Goal: Obtain resource: Download file/media

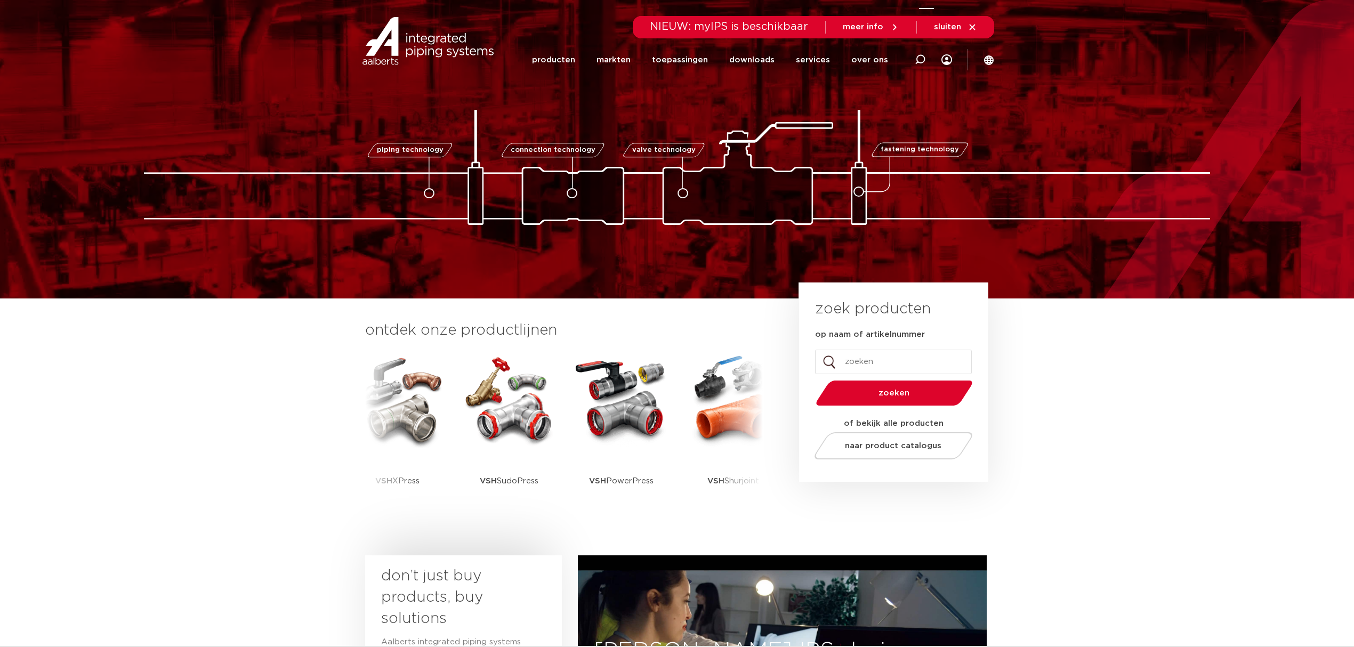
click at [915, 61] on icon at bounding box center [920, 59] width 11 height 11
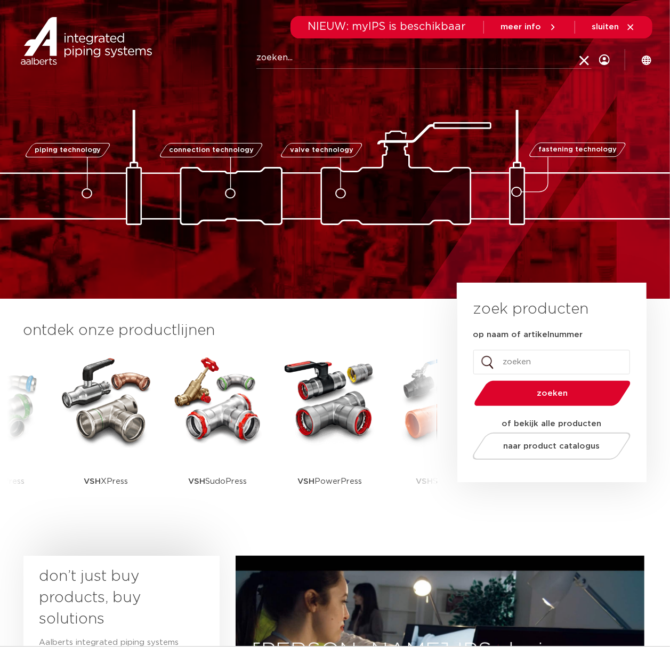
click at [502, 52] on input "Zoeken" at bounding box center [423, 57] width 335 height 21
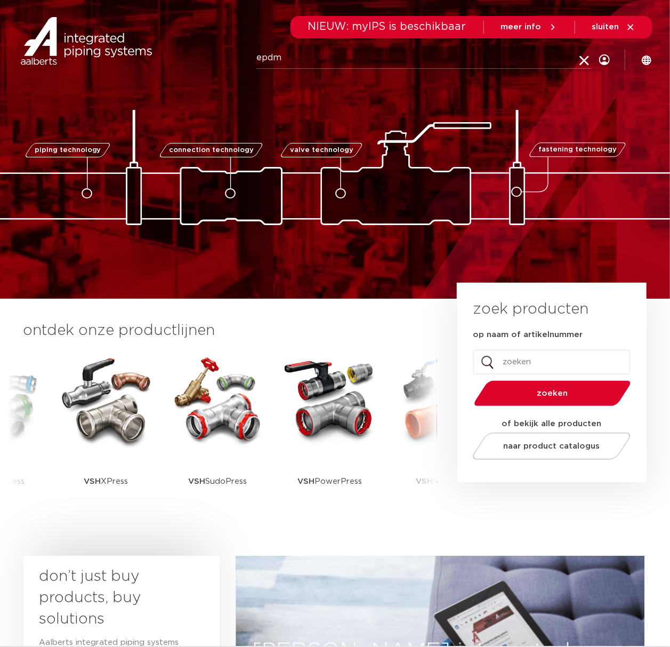
type input "epdm"
click button "Zoeken" at bounding box center [0, 0] width 0 height 0
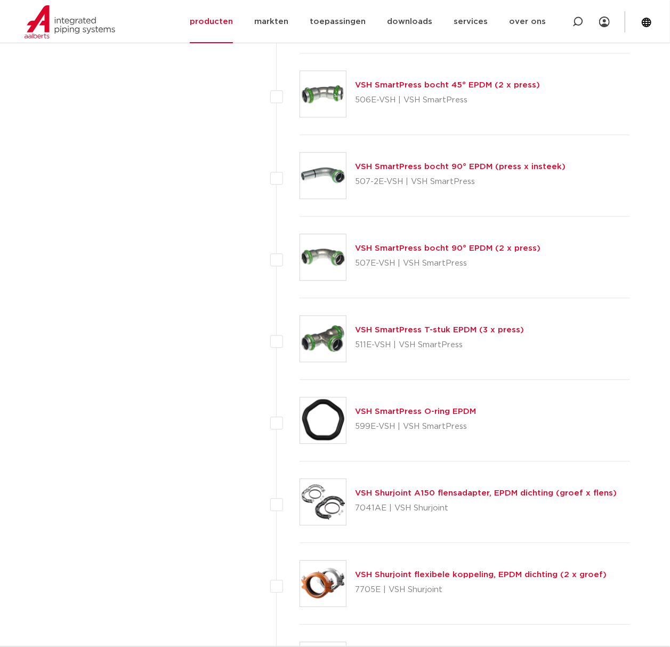
drag, startPoint x: 192, startPoint y: 389, endPoint x: 215, endPoint y: 271, distance: 120.6
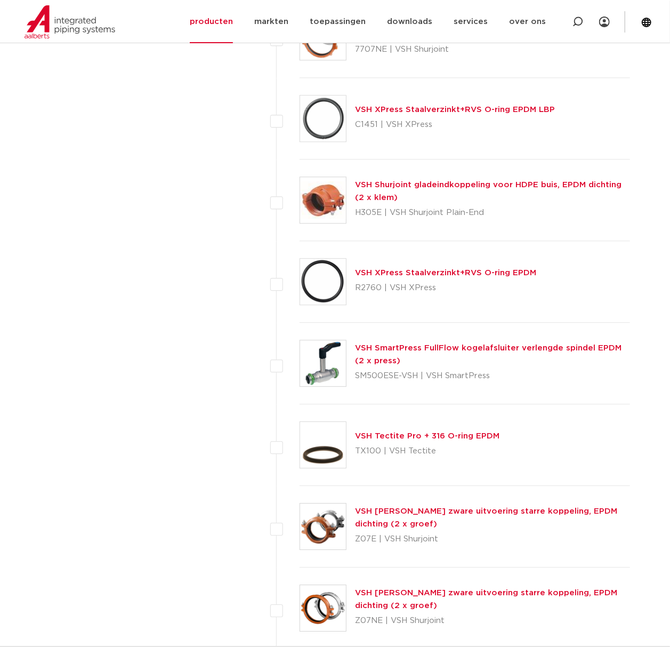
scroll to position [3199, 0]
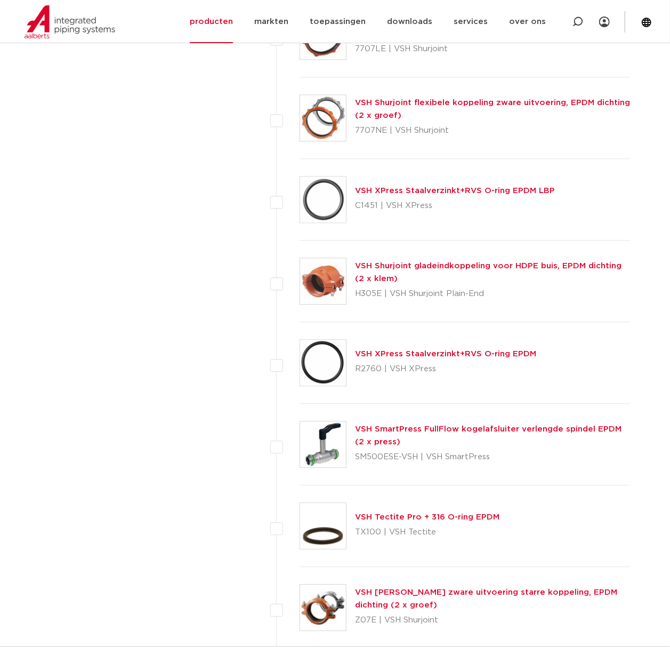
click at [516, 195] on link "VSH XPress Staalverzinkt+RVS O-ring EPDM LBP" at bounding box center [455, 191] width 200 height 8
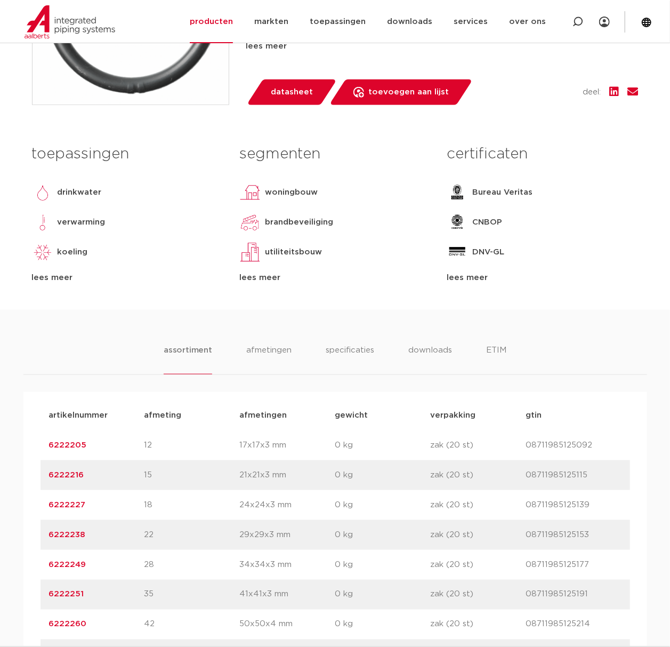
scroll to position [427, 0]
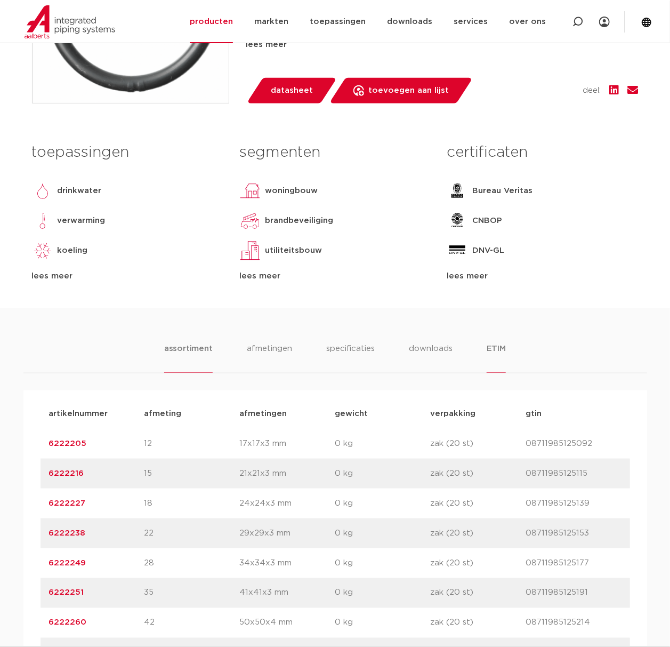
click at [495, 344] on li "ETIM" at bounding box center [496, 357] width 19 height 30
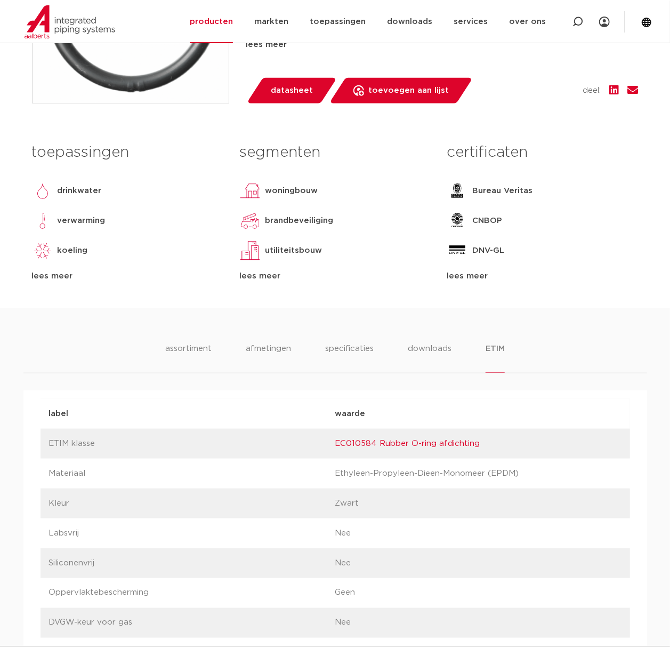
click at [479, 273] on div "lees meer" at bounding box center [542, 276] width 191 height 13
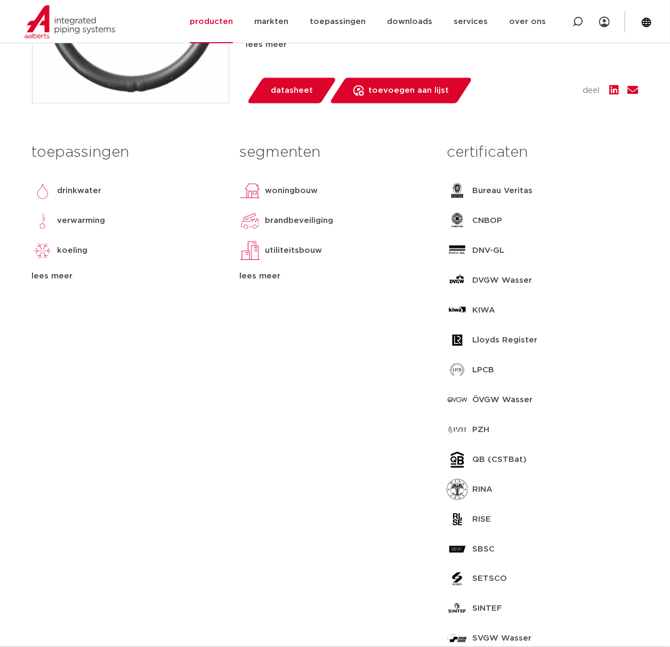
click at [281, 280] on div "lees meer" at bounding box center [334, 276] width 191 height 13
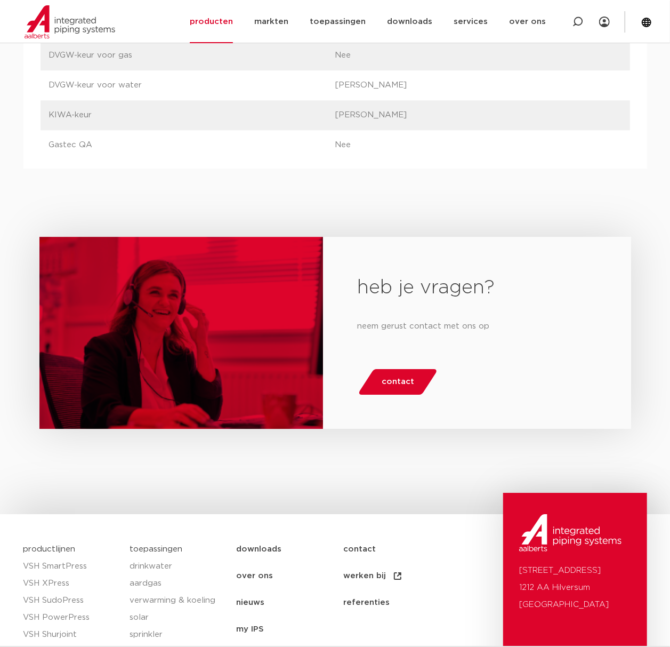
scroll to position [1282, 0]
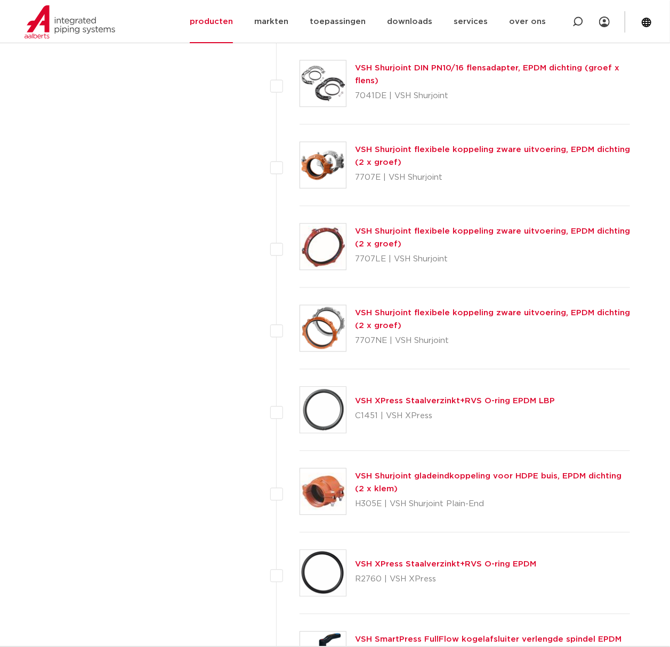
scroll to position [3199, 0]
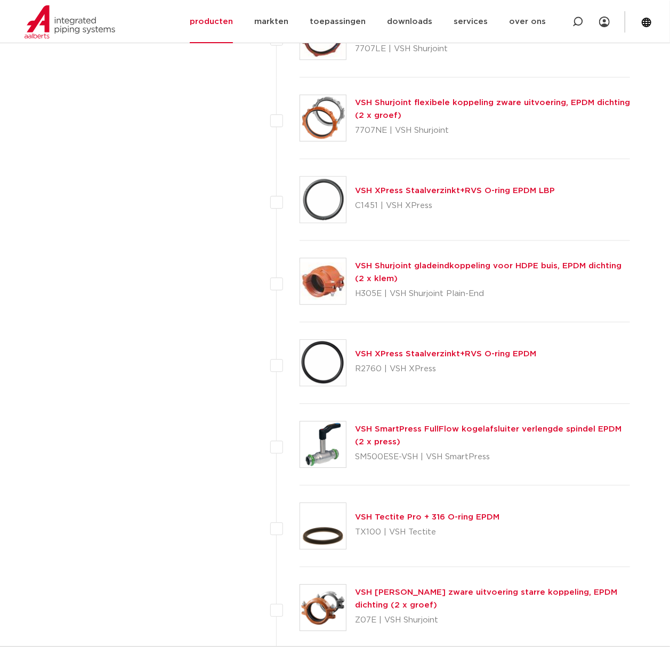
click at [318, 208] on img at bounding box center [323, 199] width 46 height 46
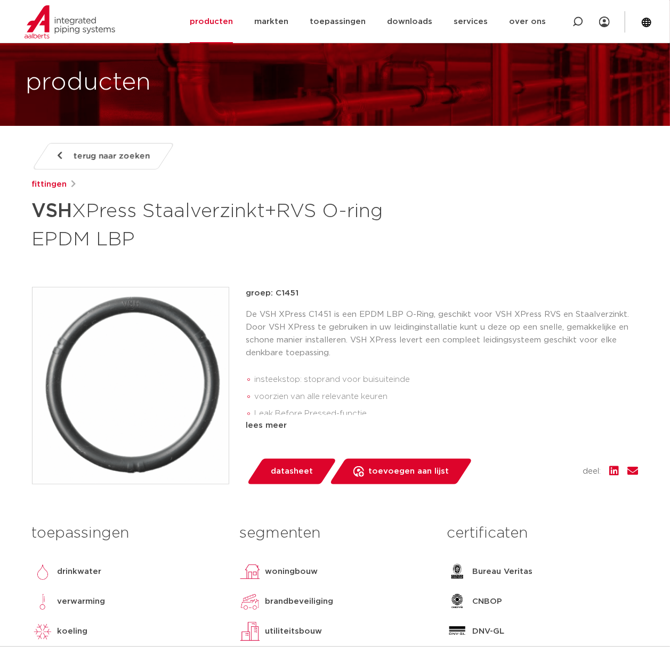
scroll to position [71, 0]
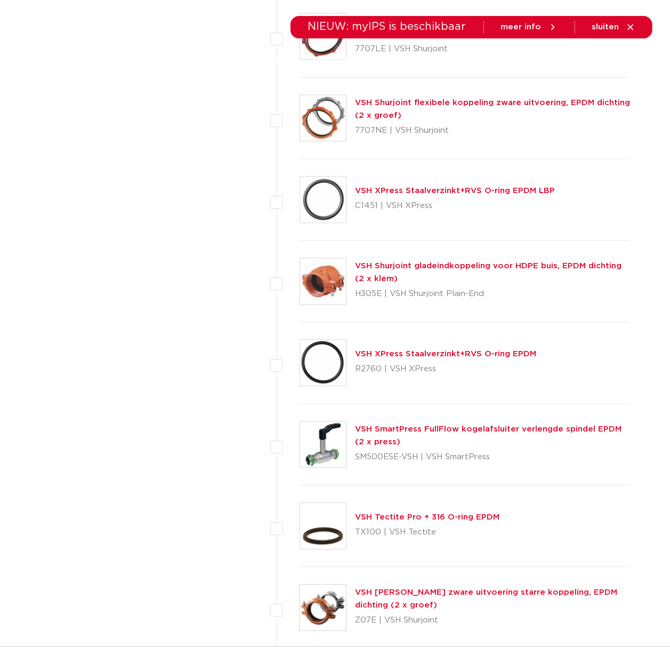
click at [300, 357] on img at bounding box center [323, 363] width 46 height 46
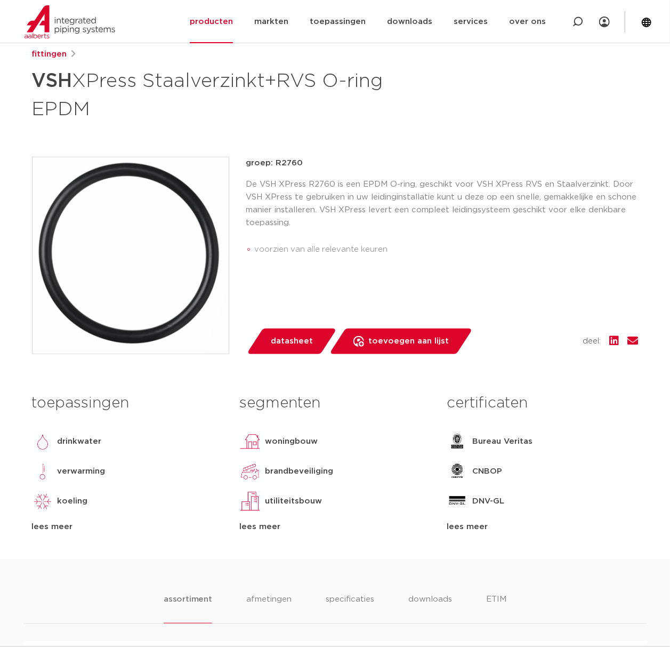
scroll to position [142, 0]
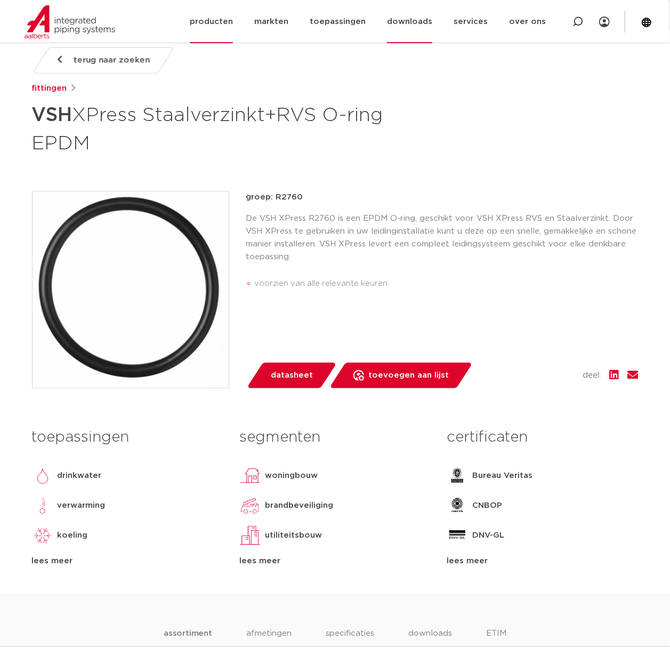
click at [407, 22] on link "downloads" at bounding box center [409, 21] width 45 height 43
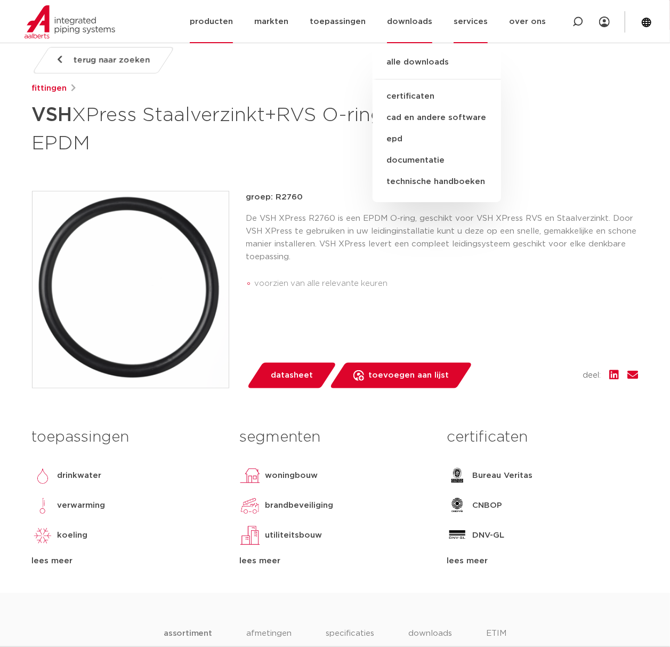
click at [458, 30] on link "services" at bounding box center [471, 21] width 34 height 43
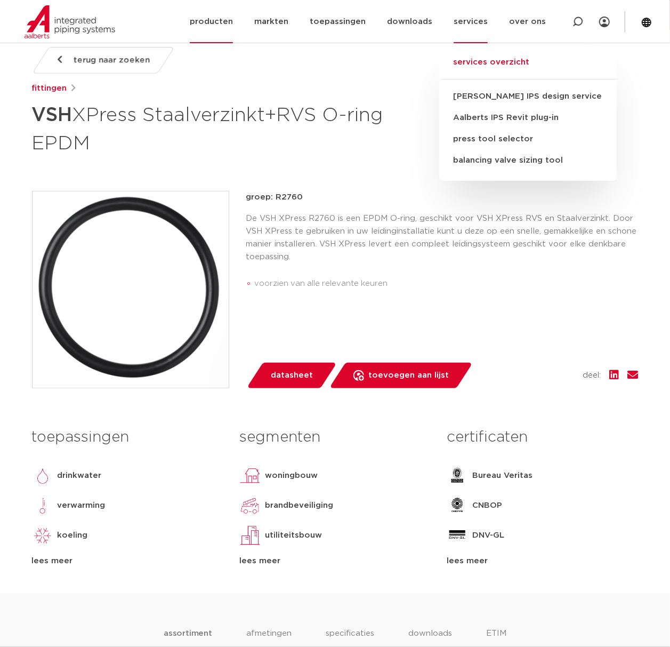
click at [506, 65] on link "services overzicht" at bounding box center [528, 67] width 178 height 23
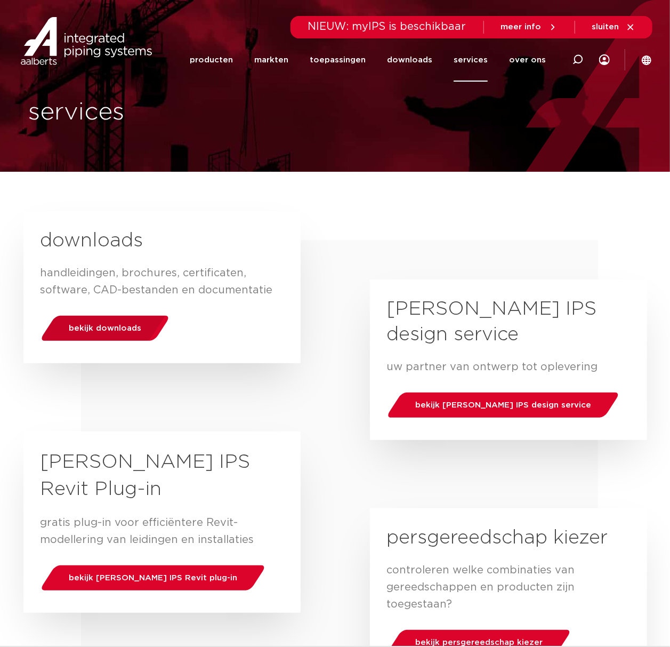
click at [135, 337] on div "bekijk downloads" at bounding box center [105, 328] width 136 height 27
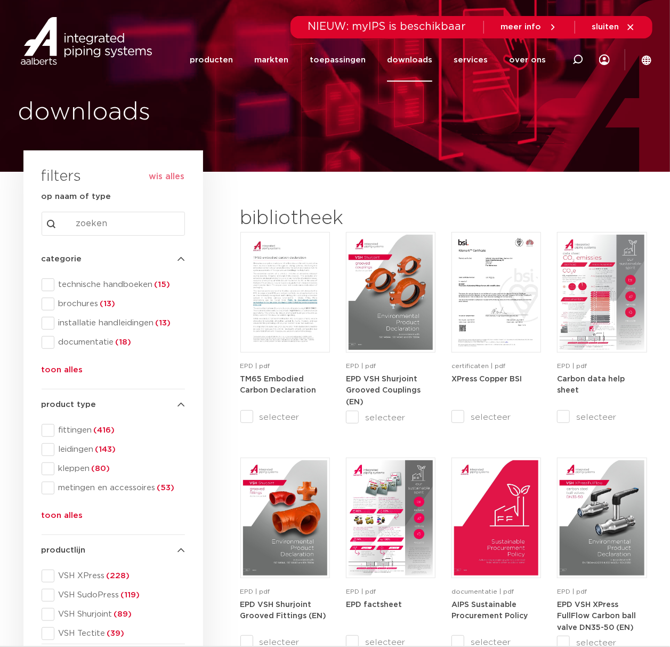
click at [146, 291] on ul "technische handboeken (15) brochures (13) installatie handleidingen (13) docume…" at bounding box center [113, 316] width 143 height 77
click at [151, 283] on span "technische handboeken (15)" at bounding box center [119, 284] width 131 height 11
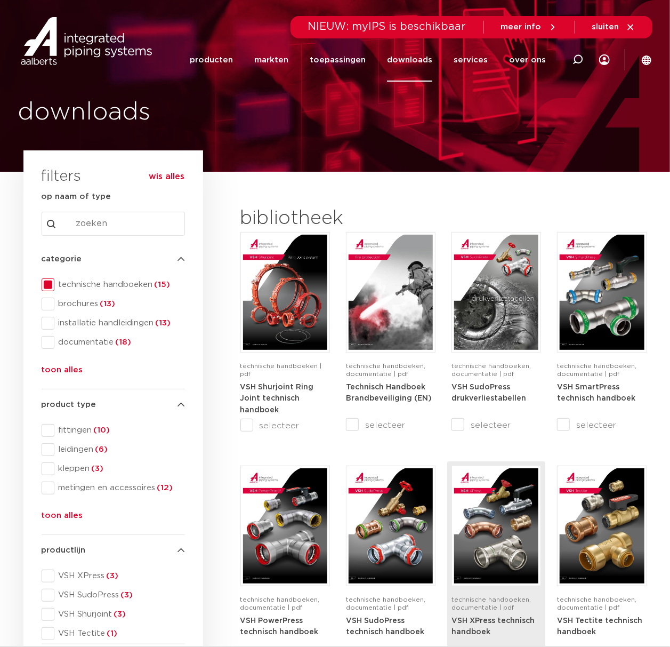
click at [478, 506] on img at bounding box center [496, 525] width 84 height 115
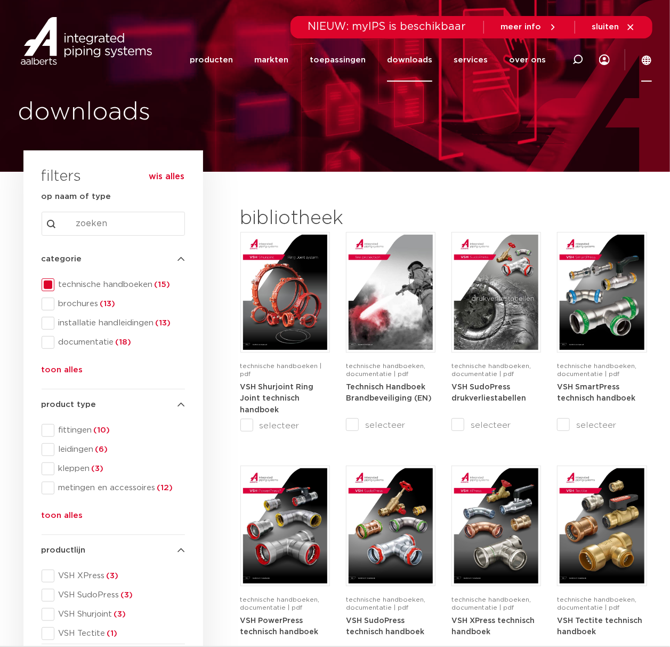
click at [645, 62] on icon at bounding box center [647, 60] width 10 height 10
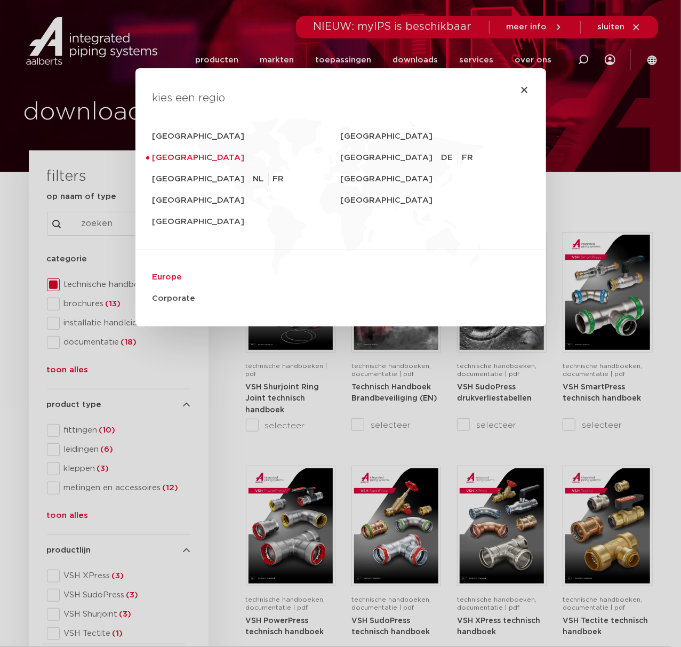
click at [152, 279] on link "Europe" at bounding box center [340, 277] width 376 height 21
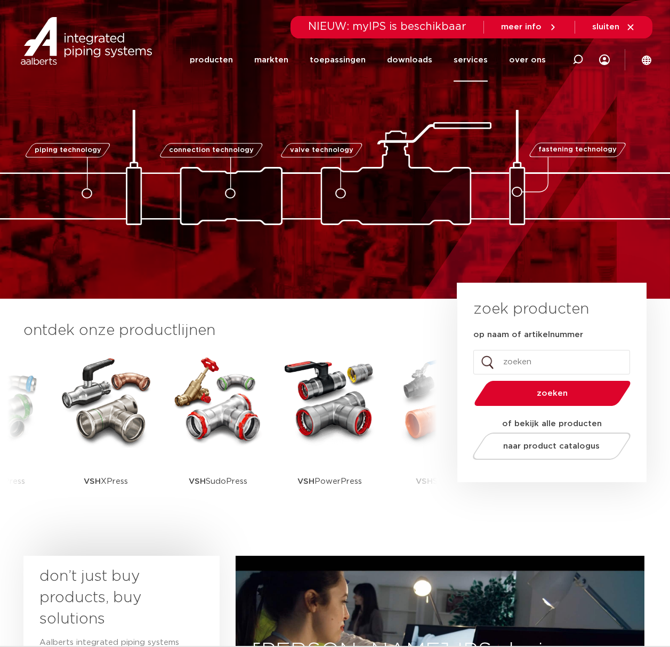
click at [476, 52] on link "services" at bounding box center [471, 59] width 34 height 43
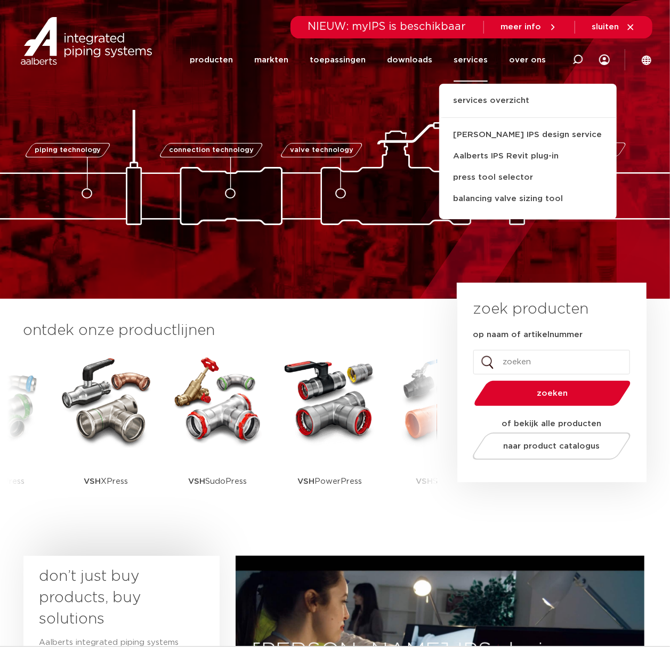
click at [464, 58] on link "services" at bounding box center [471, 59] width 34 height 43
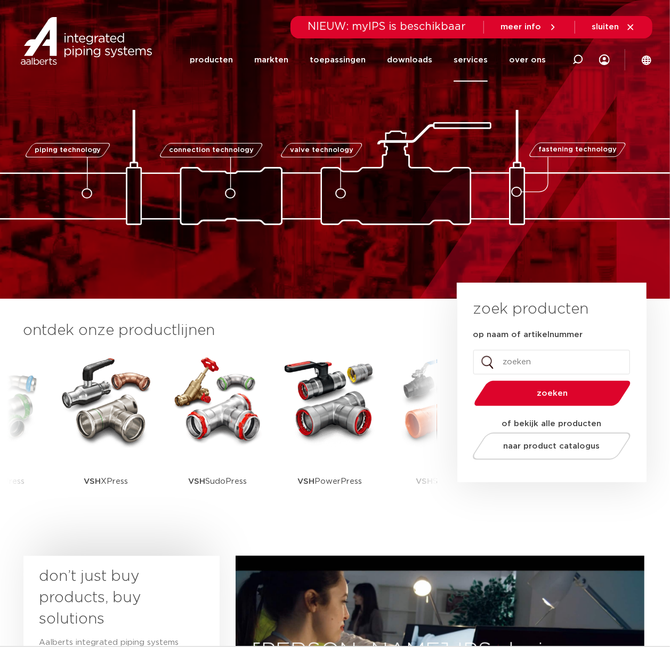
click at [477, 65] on link "services" at bounding box center [471, 59] width 34 height 43
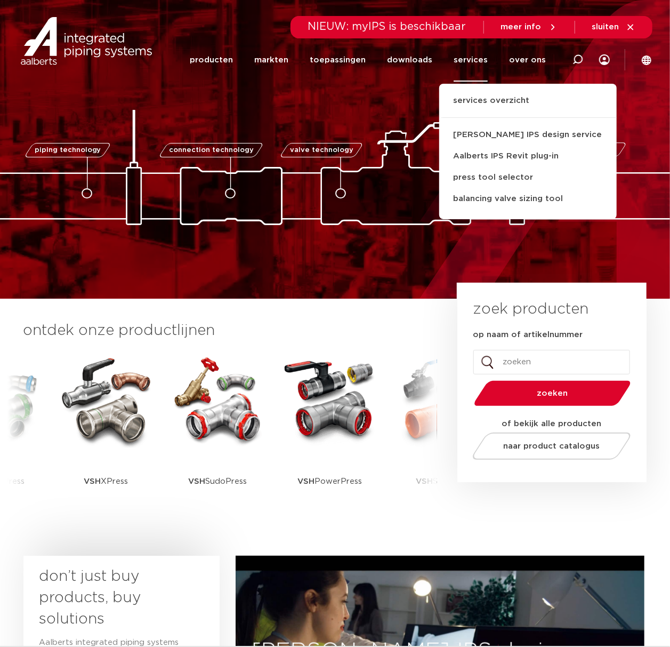
click at [474, 90] on ul "services overzicht Aalberts IPS design service Aalberts IPS Revit plug-in press…" at bounding box center [528, 151] width 178 height 135
click at [474, 96] on link "services overzicht" at bounding box center [528, 105] width 178 height 23
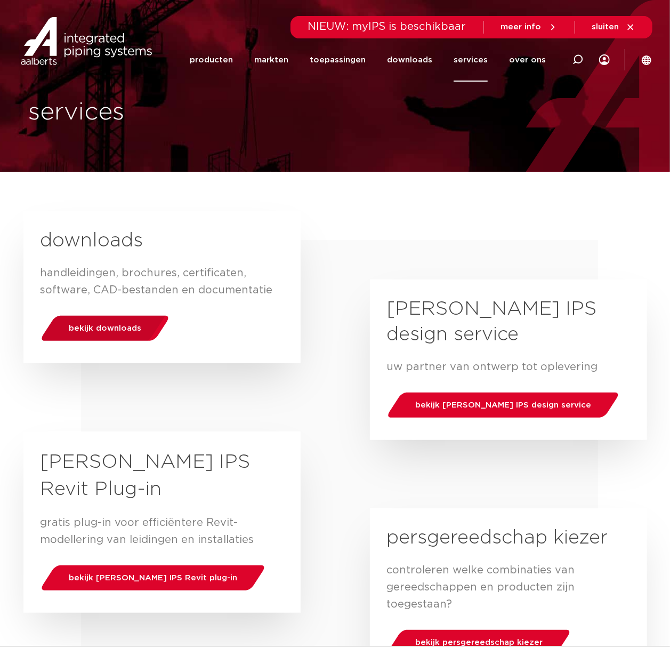
click at [91, 336] on div "bekijk downloads" at bounding box center [105, 328] width 136 height 27
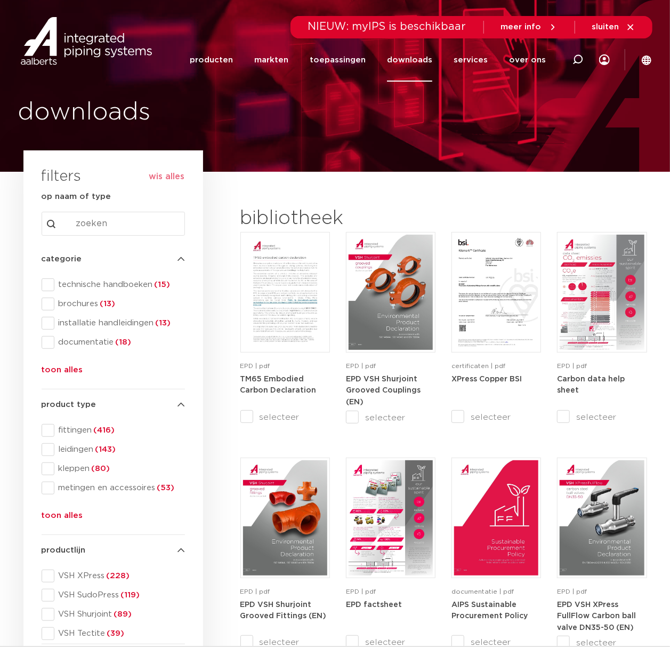
click at [135, 227] on input "Search content" at bounding box center [113, 224] width 143 height 24
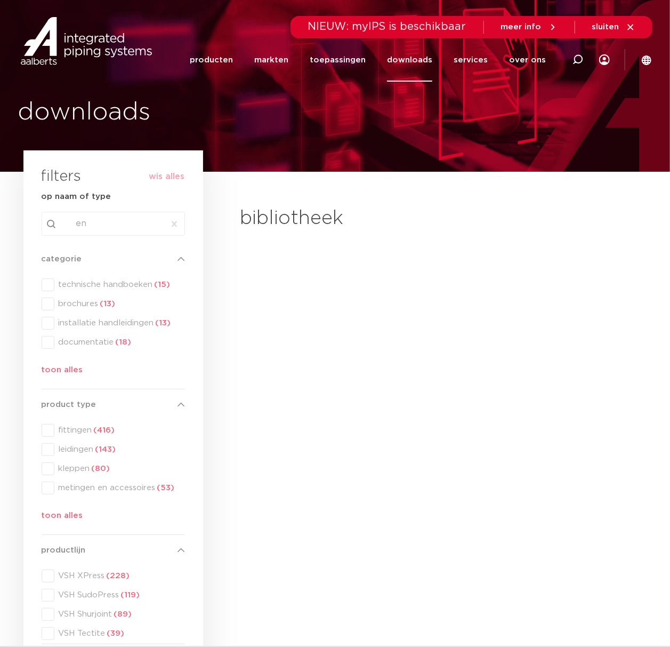
type input "en"
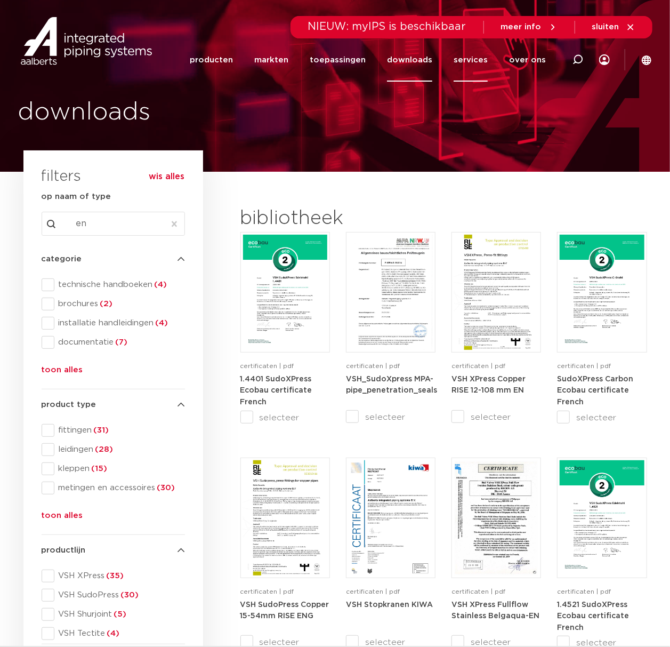
click at [470, 66] on link "services" at bounding box center [471, 59] width 34 height 43
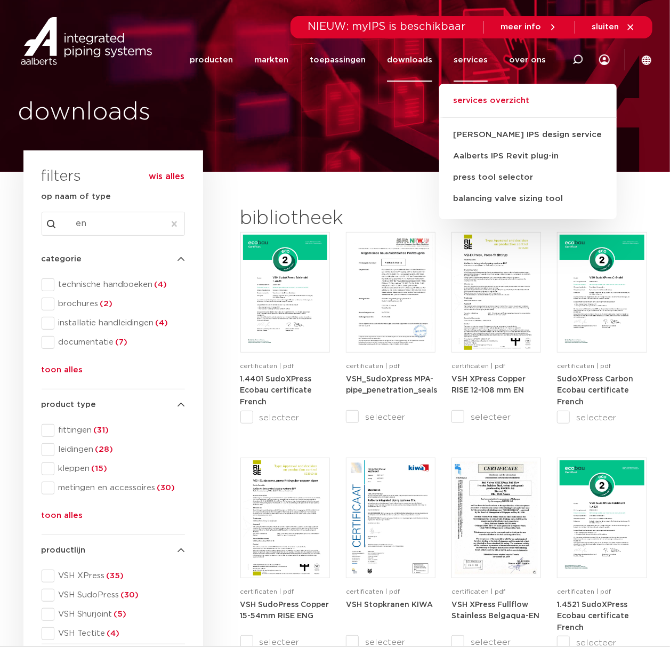
click at [504, 102] on link "services overzicht" at bounding box center [528, 105] width 178 height 23
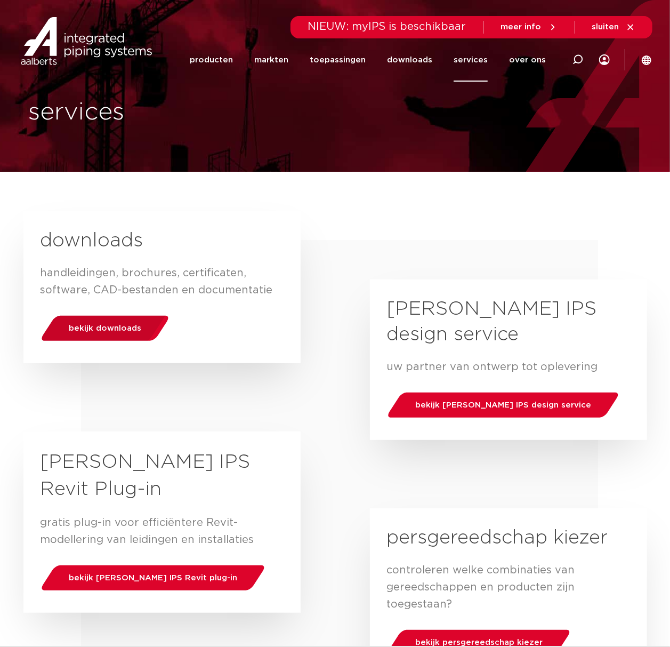
click at [125, 317] on div "bekijk downloads" at bounding box center [105, 328] width 136 height 27
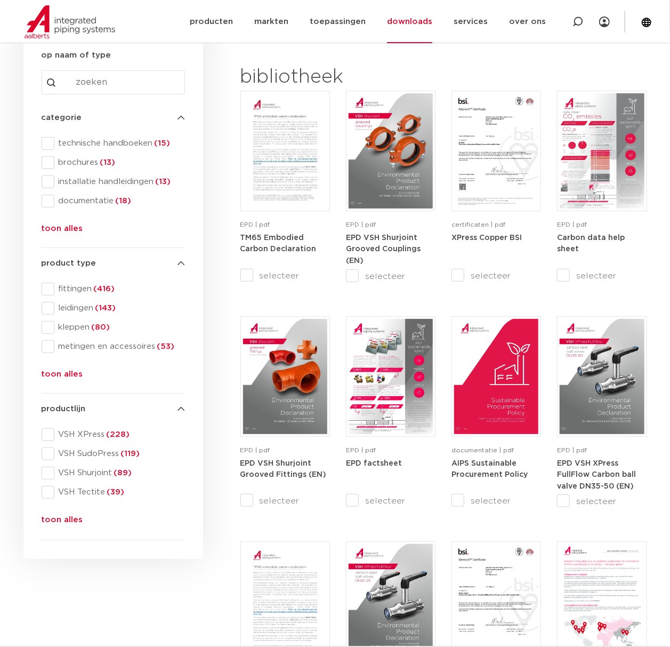
scroll to position [142, 0]
click at [149, 148] on span "technische handboeken (15)" at bounding box center [119, 143] width 131 height 11
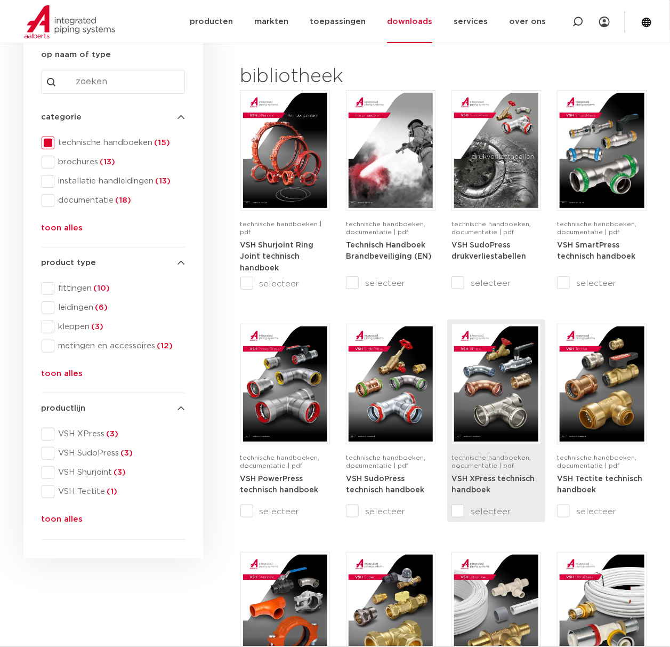
click at [478, 375] on img at bounding box center [496, 383] width 84 height 115
